Goal: Check status: Check status

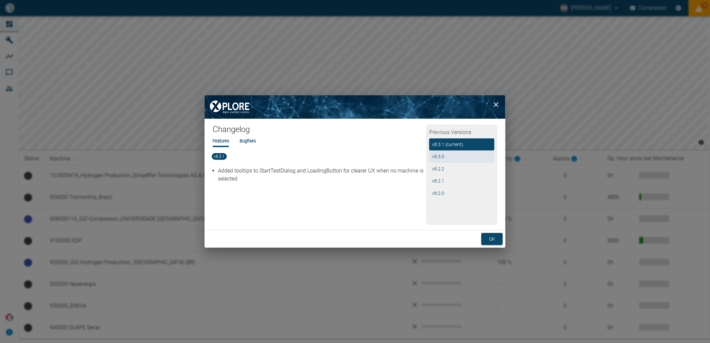
click at [445, 157] on button "v 8.3.0" at bounding box center [461, 156] width 65 height 12
click at [441, 148] on button "v 8.3.1 (current)" at bounding box center [461, 144] width 65 height 12
click at [442, 156] on button "v 8.3.0" at bounding box center [461, 156] width 65 height 12
click at [443, 166] on button "v 8.2.2" at bounding box center [461, 169] width 65 height 12
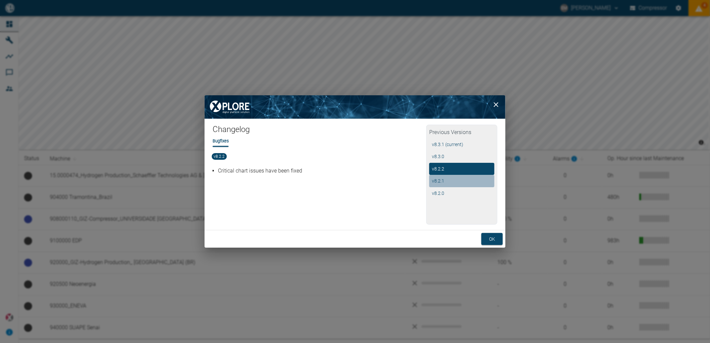
click at [446, 184] on button "v 8.2.1" at bounding box center [461, 181] width 65 height 12
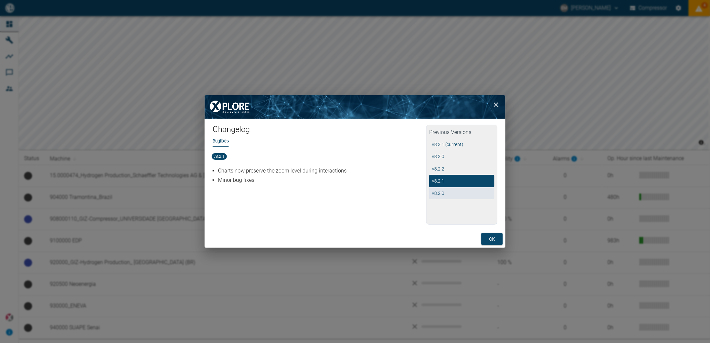
click at [445, 195] on button "v 8.2.0" at bounding box center [461, 193] width 65 height 12
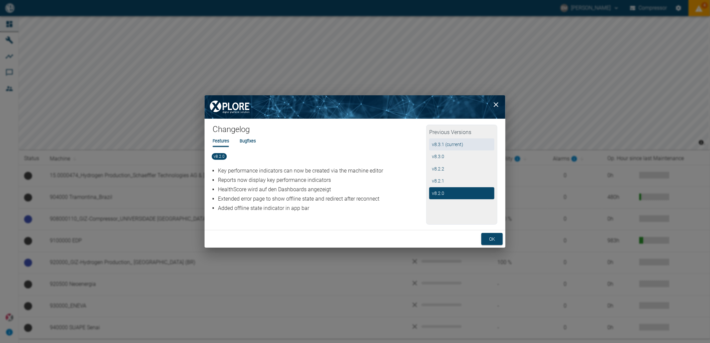
click at [446, 146] on button "v 8.3.1 (current)" at bounding box center [461, 144] width 65 height 12
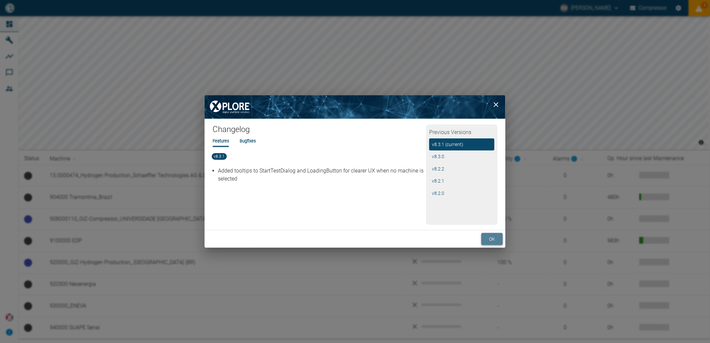
click at [488, 238] on button "ok" at bounding box center [491, 239] width 21 height 12
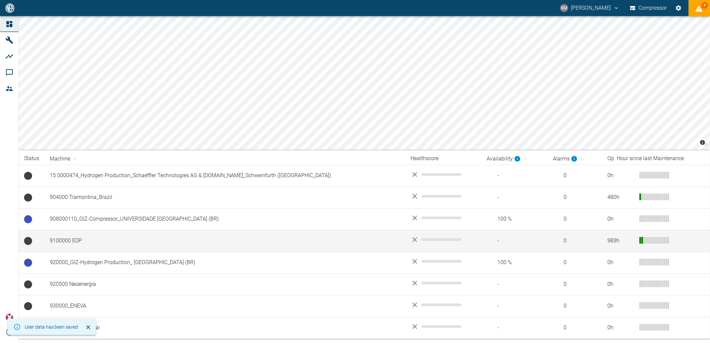
click at [60, 240] on td "9100000 EDP" at bounding box center [224, 241] width 361 height 22
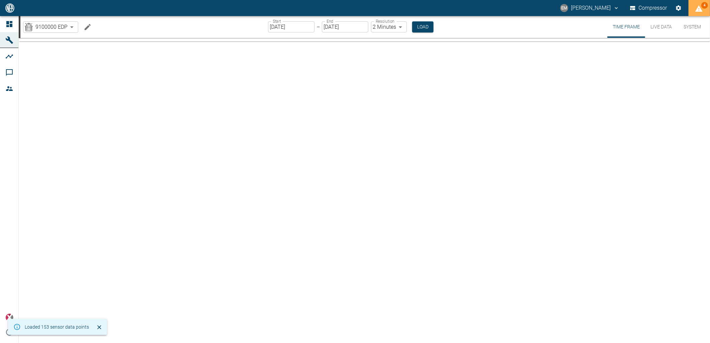
click at [698, 10] on icon "displayAlerts" at bounding box center [698, 8] width 7 height 6
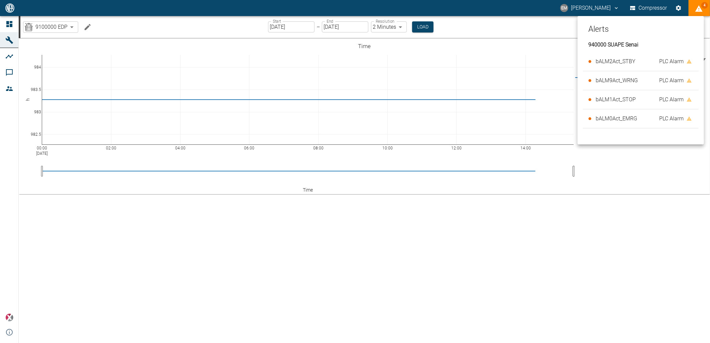
click at [703, 12] on div at bounding box center [355, 171] width 710 height 343
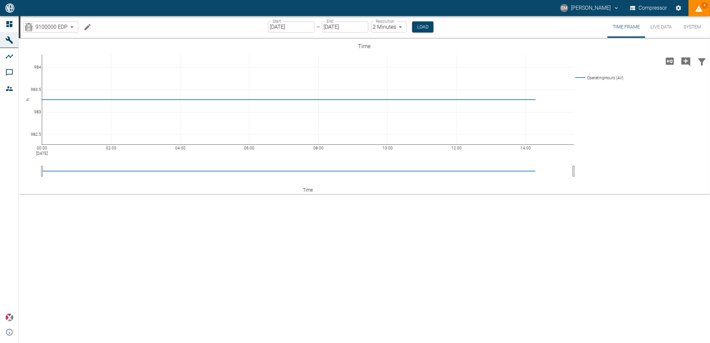
click at [71, 26] on body "EM Eduardo Martins Compressor 4 Dashboard Machines Analyses Comments Members po…" at bounding box center [355, 171] width 710 height 343
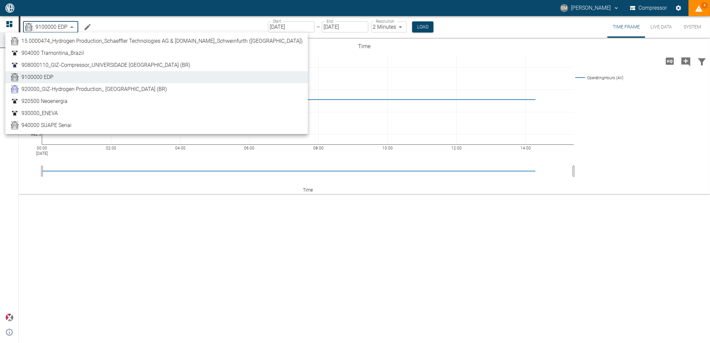
click at [71, 26] on div at bounding box center [355, 171] width 710 height 343
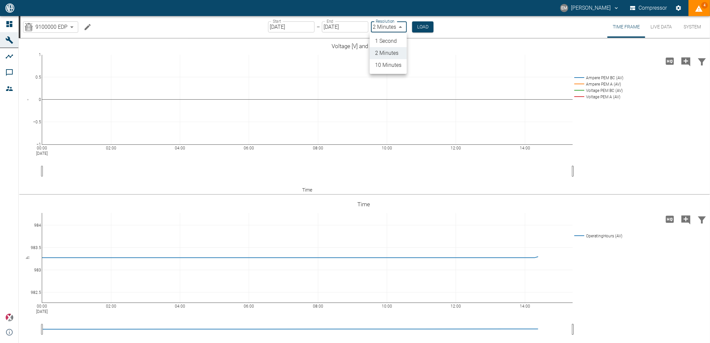
click at [397, 26] on body "EM Eduardo Martins Compressor 4 Dashboard Machines Analyses Comments Members po…" at bounding box center [355, 171] width 710 height 343
click at [395, 67] on li "10 Minutes" at bounding box center [388, 65] width 37 height 12
type input "10min"
click at [303, 27] on input "[DATE]" at bounding box center [290, 26] width 46 height 11
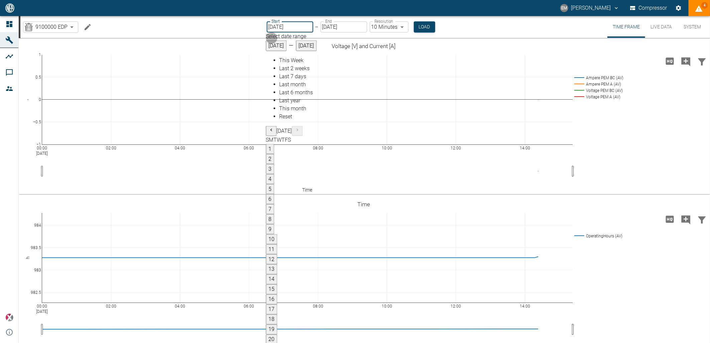
type input "[DATE]"
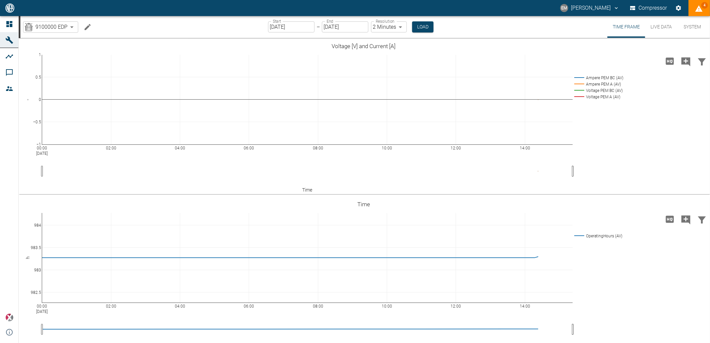
click at [400, 27] on body "EM Eduardo Martins Compressor 4 Dashboard Machines Analyses Comments Members po…" at bounding box center [355, 171] width 710 height 343
click at [388, 63] on li "10 Minutes" at bounding box center [388, 65] width 37 height 12
type input "10min"
click at [419, 27] on button "Load" at bounding box center [424, 26] width 21 height 11
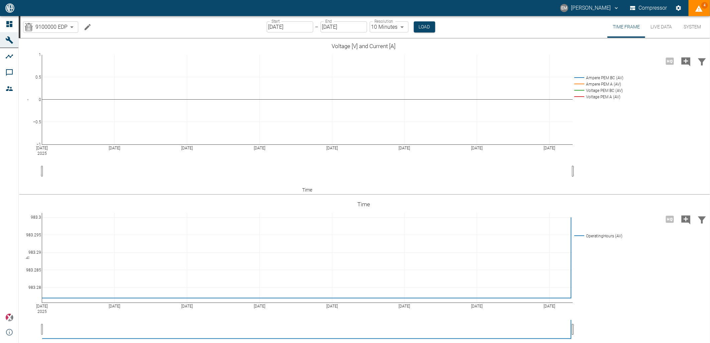
click at [696, 11] on icon "displayAlerts" at bounding box center [698, 8] width 7 height 6
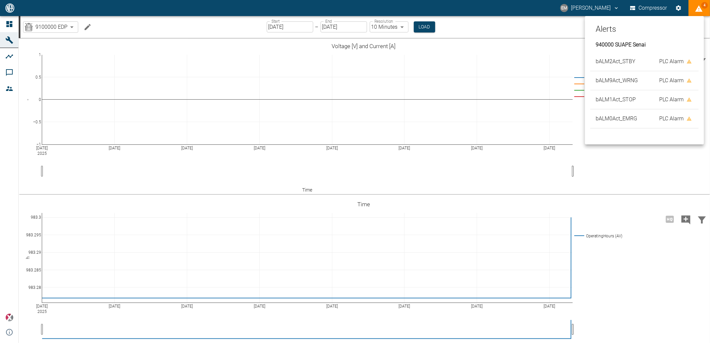
click at [697, 11] on div at bounding box center [355, 171] width 710 height 343
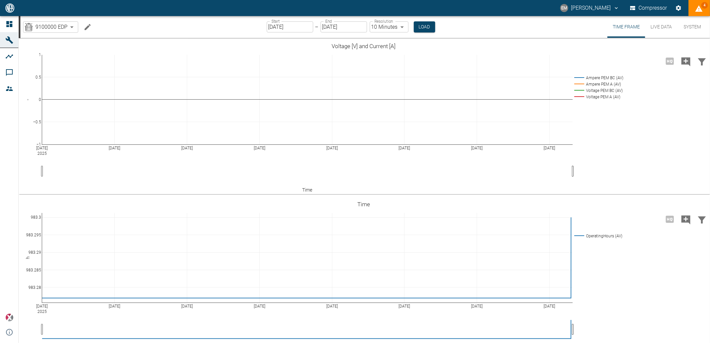
click at [71, 28] on body "EM Eduardo Martins Compressor 4 Dashboard Machines Analyses Comments Members po…" at bounding box center [355, 171] width 710 height 343
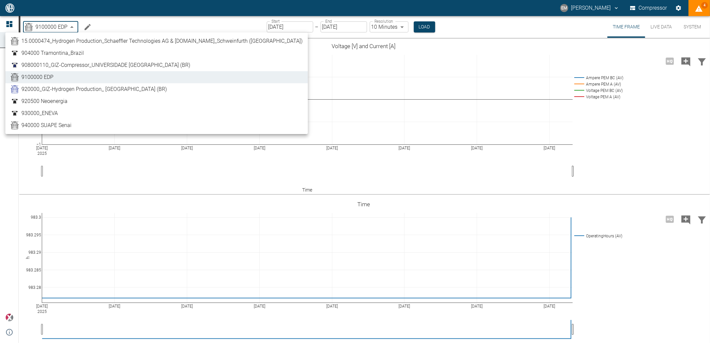
click at [71, 28] on div at bounding box center [355, 171] width 710 height 343
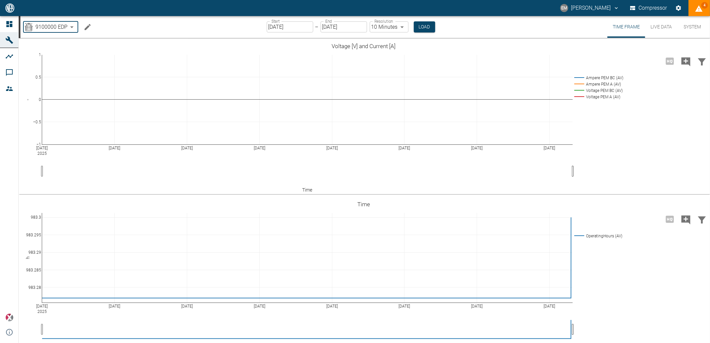
click at [403, 30] on body "EM Eduardo Martins Compressor 4 Dashboard Machines Analyses Comments Members po…" at bounding box center [355, 171] width 710 height 343
click at [403, 28] on div at bounding box center [355, 171] width 710 height 343
